Goal: Task Accomplishment & Management: Complete application form

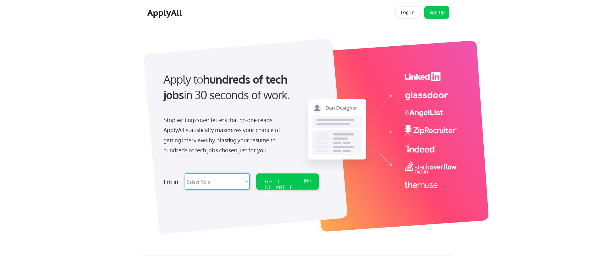
click at [247, 182] on select "Select Role Software Engineering Product Management Customer Success Sales UI/U…" at bounding box center [217, 182] width 65 height 16
click at [148, 100] on div at bounding box center [245, 136] width 204 height 196
click at [250, 183] on div "I'm in Select Role Software Engineering Product Management Customer Success Sal…" at bounding box center [240, 182] width 174 height 22
click at [248, 179] on select "Select Role Software Engineering Product Management Customer Success Sales UI/U…" at bounding box center [217, 182] width 65 height 16
select select ""technical_project_program_mgmt""
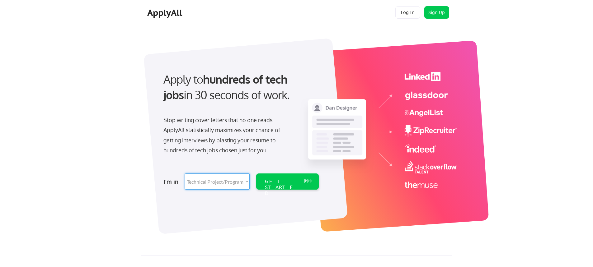
click at [185, 174] on select "Select Role Software Engineering Product Management Customer Success Sales UI/U…" at bounding box center [217, 182] width 65 height 16
select select ""technical_project_program_mgmt""
click at [306, 178] on button at bounding box center [308, 181] width 6 height 7
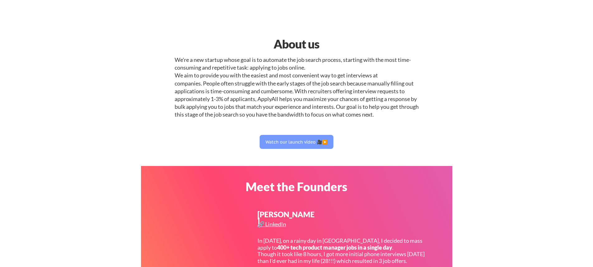
select select ""technical_project_program_mgmt""
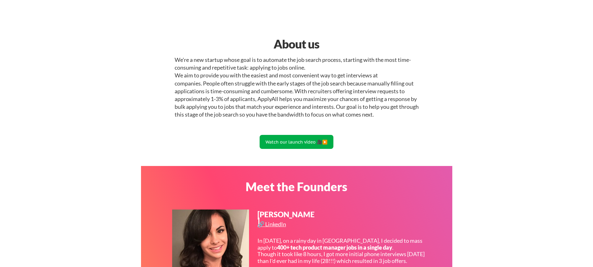
click at [279, 141] on button "Watch our launch video 🎥▶️" at bounding box center [297, 142] width 74 height 14
